Goal: Information Seeking & Learning: Check status

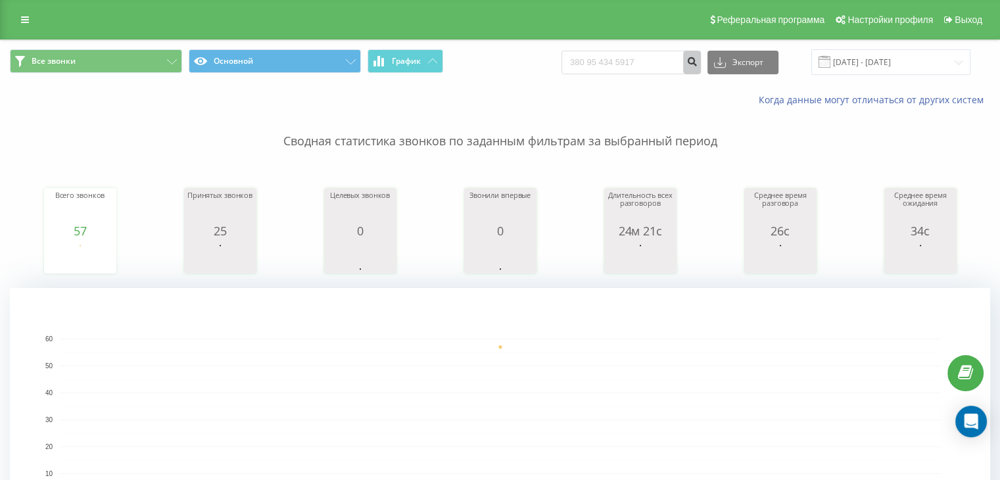
type input "380 95 434 5917"
click at [698, 62] on icon "submit" at bounding box center [691, 60] width 11 height 8
click at [873, 56] on input "[DATE] - [DATE]" at bounding box center [890, 62] width 159 height 26
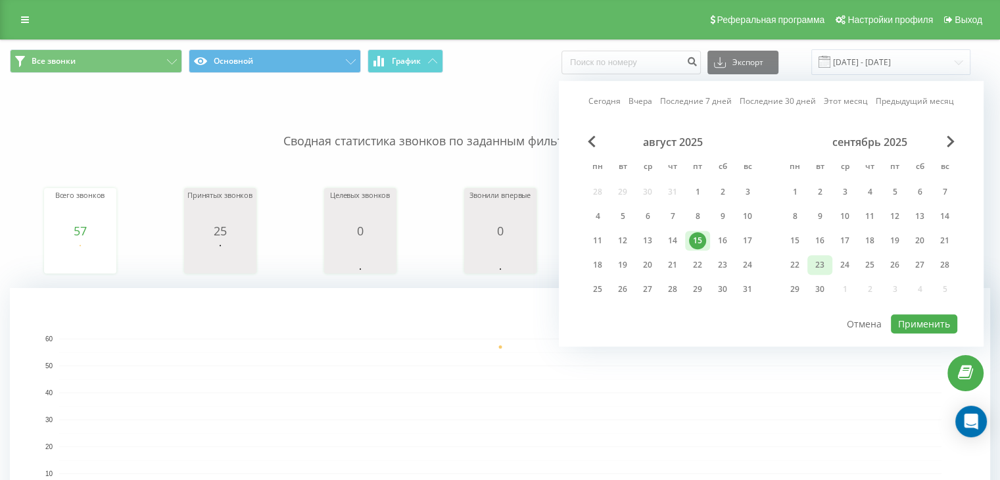
click at [807, 270] on div "23" at bounding box center [819, 265] width 25 height 20
click at [944, 314] on button "Применить" at bounding box center [924, 323] width 66 height 19
type input "[DATE] - [DATE]"
